Goal: Check status

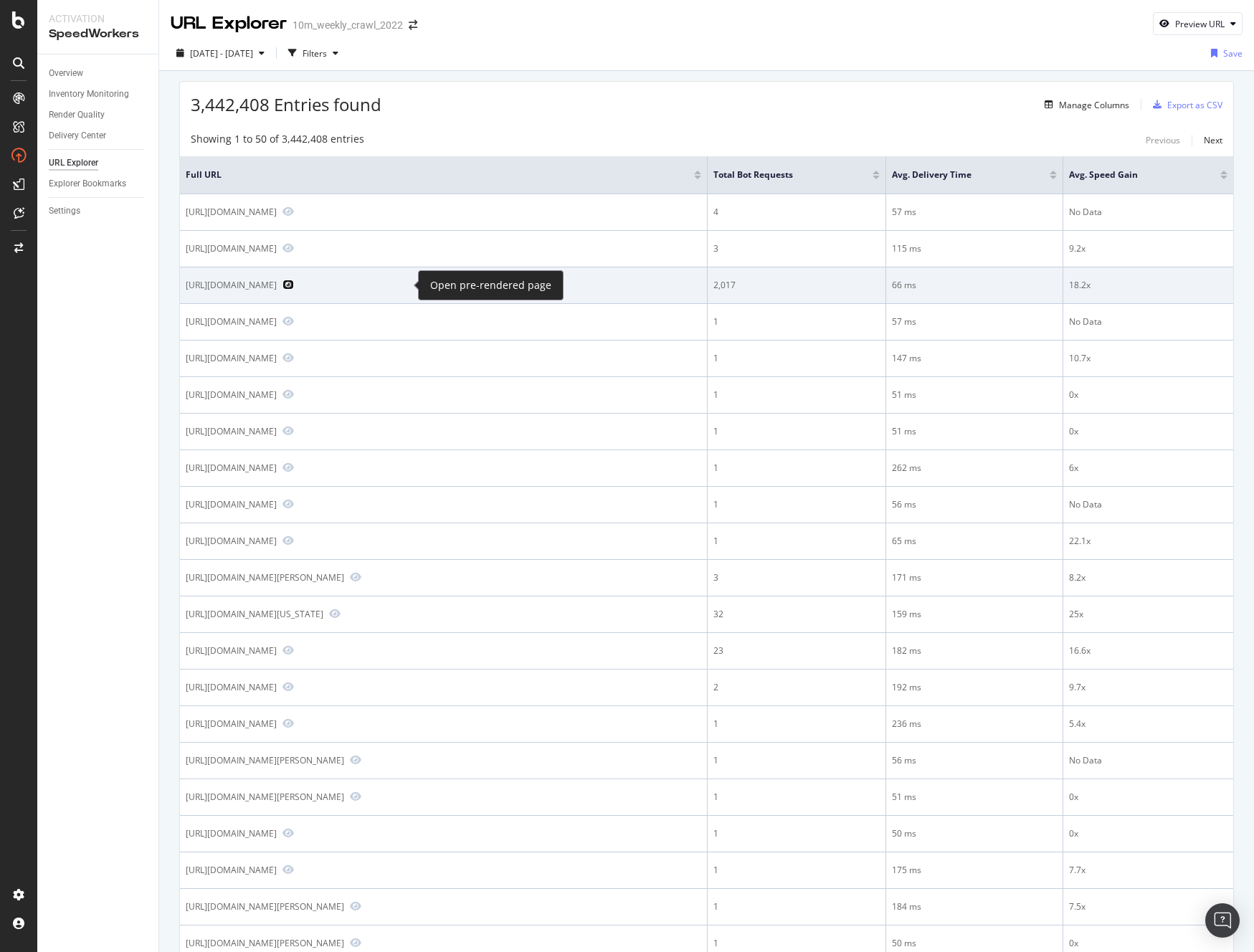
click at [294, 281] on icon "Preview https://www.realtor.com/research/topics/urbanicity/" at bounding box center [287, 285] width 11 height 10
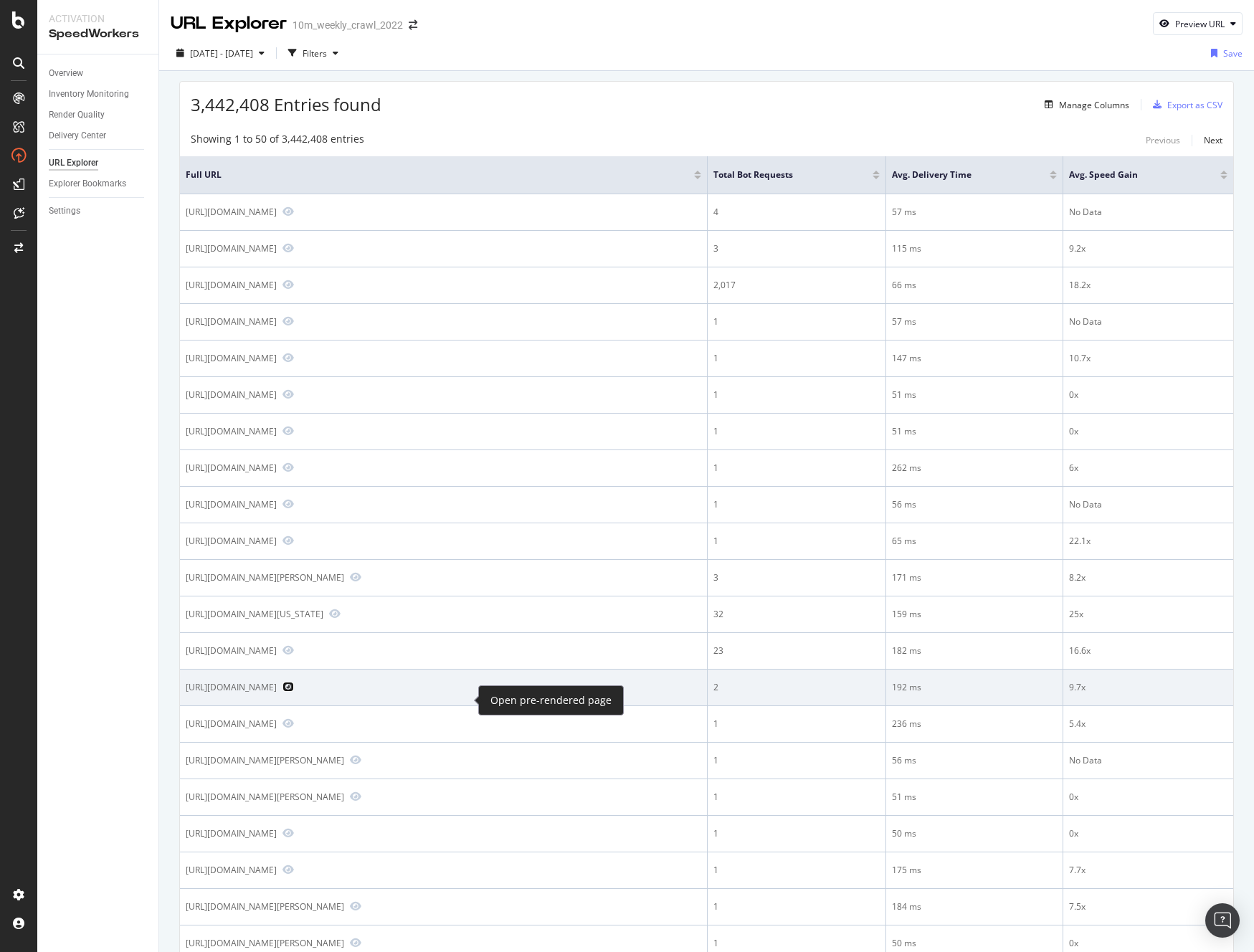
click at [294, 692] on icon "Preview https://www.realtor.com/propertyrecord-search/90602/Chestnut-St" at bounding box center [287, 687] width 11 height 10
